Goal: Task Accomplishment & Management: Manage account settings

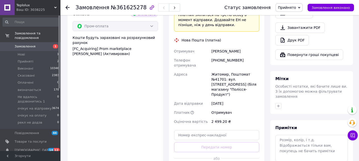
scroll to position [352, 0]
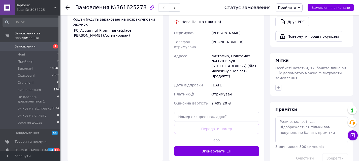
click at [211, 131] on div "Доставка Редагувати «Дешева доставка»   для продавця [GEOGRAPHIC_DATA] на Prom.…" at bounding box center [216, 40] width 95 height 241
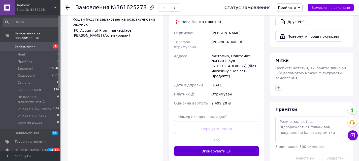
click at [209, 147] on button "Згенерувати ЕН" at bounding box center [216, 152] width 85 height 10
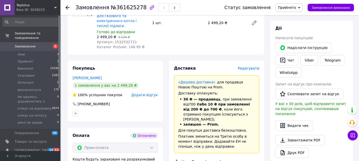
scroll to position [256, 0]
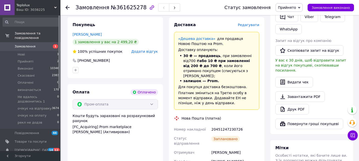
click at [225, 125] on div "20451247230726" at bounding box center [235, 129] width 50 height 9
copy div "20451247230726"
click at [294, 6] on span "Прийнято" at bounding box center [287, 8] width 18 height 4
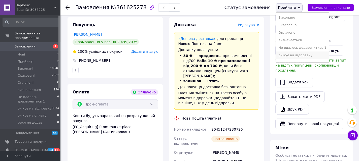
click at [310, 56] on li "очікує на відправку" at bounding box center [302, 56] width 53 height 8
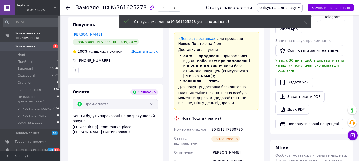
click at [46, 44] on span "Замовлення" at bounding box center [31, 46] width 32 height 5
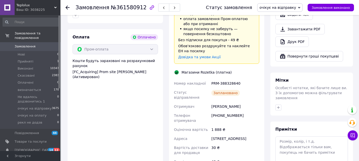
scroll to position [327, 0]
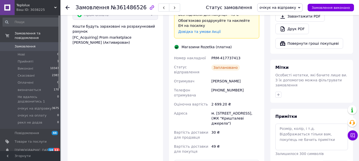
scroll to position [378, 0]
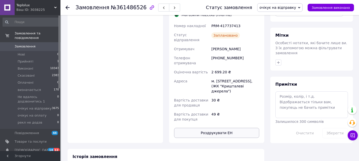
click at [212, 128] on button "Роздрукувати ЕН" at bounding box center [216, 133] width 85 height 10
